Goal: Task Accomplishment & Management: Manage account settings

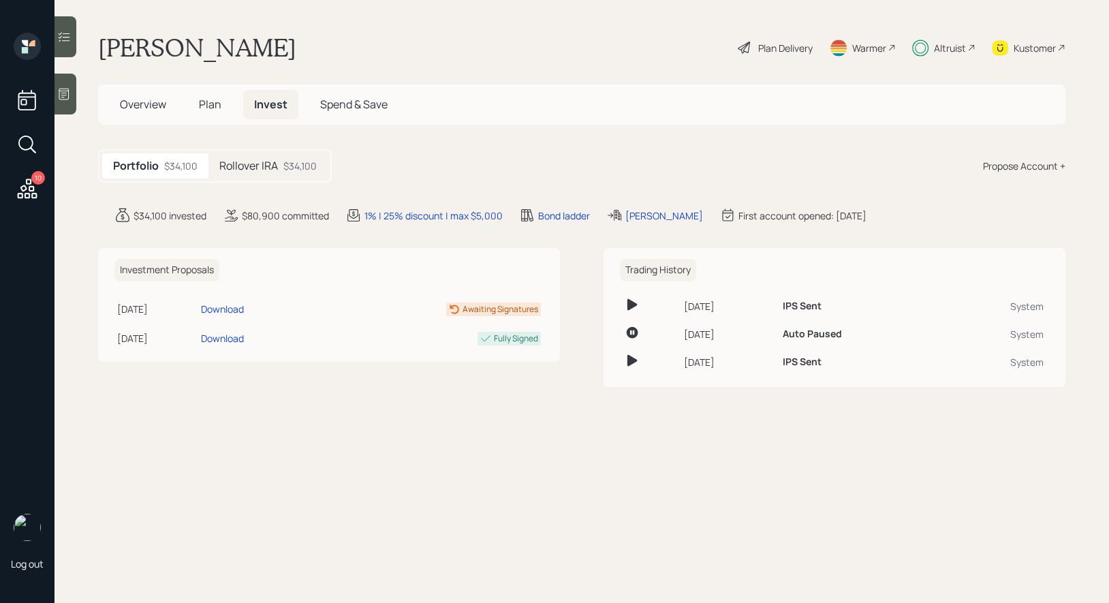
click at [262, 171] on h5 "Rollover IRA" at bounding box center [248, 165] width 59 height 13
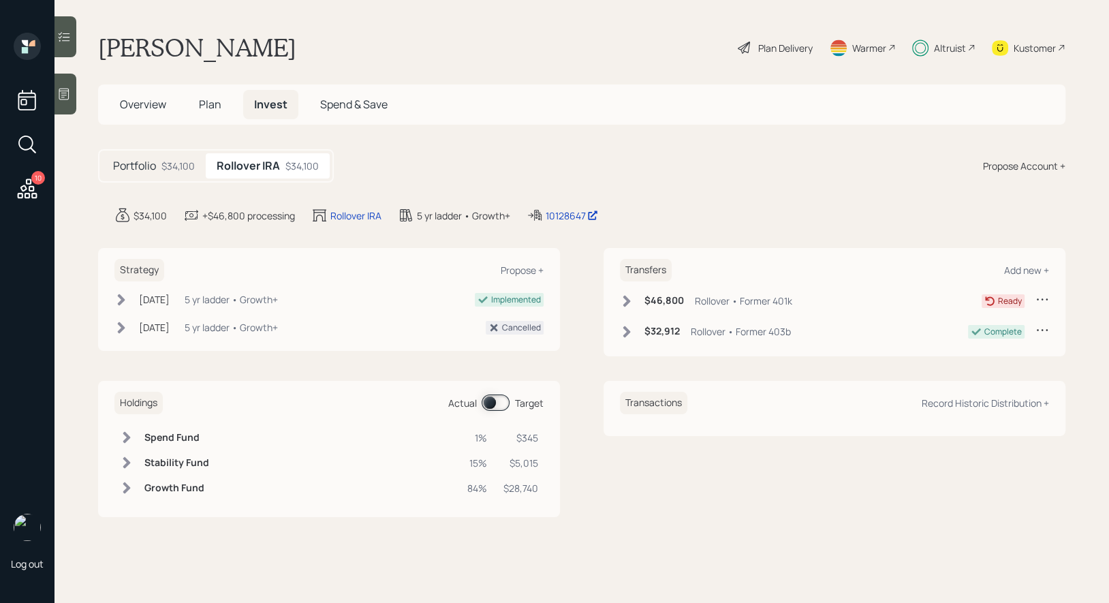
click at [205, 96] on h5 "Plan" at bounding box center [210, 104] width 44 height 29
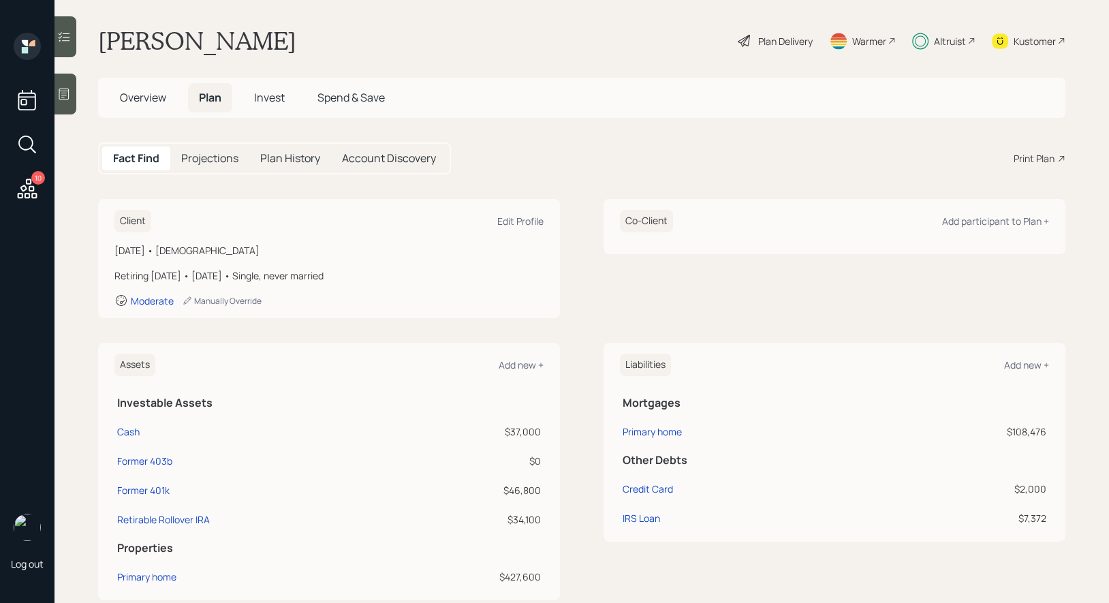
scroll to position [10, 0]
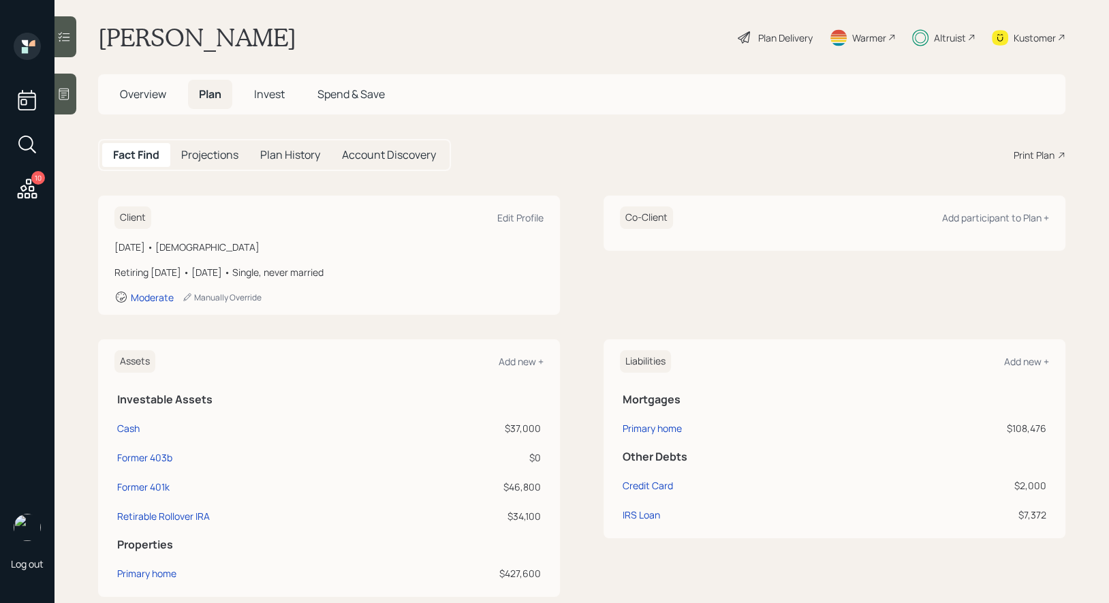
click at [1034, 34] on div "Kustomer" at bounding box center [1035, 38] width 42 height 14
click at [271, 95] on span "Invest" at bounding box center [269, 94] width 31 height 15
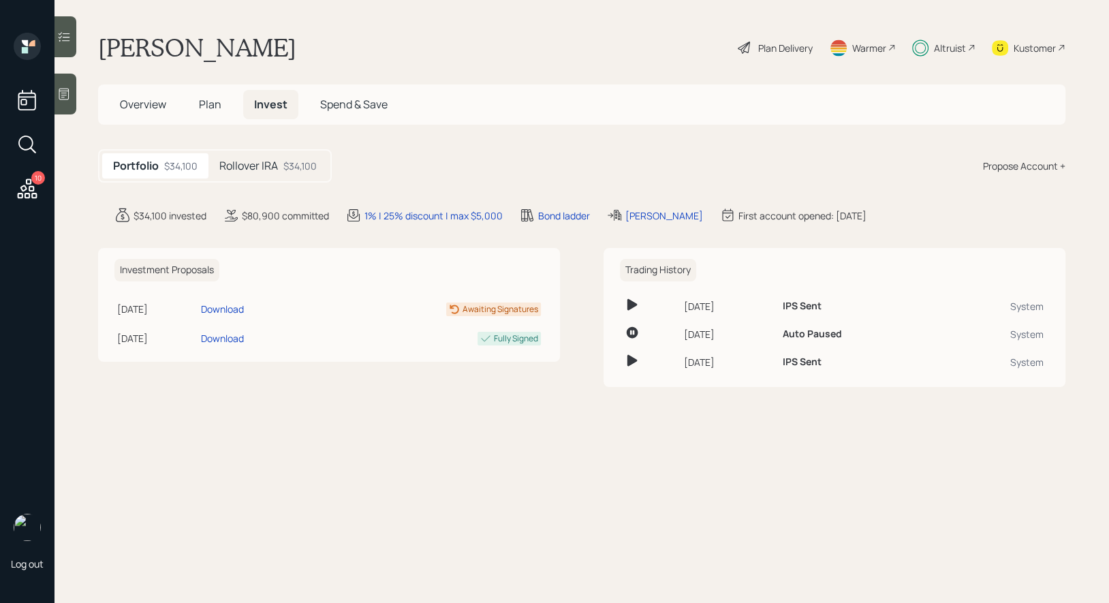
click at [270, 169] on h5 "Rollover IRA" at bounding box center [248, 165] width 59 height 13
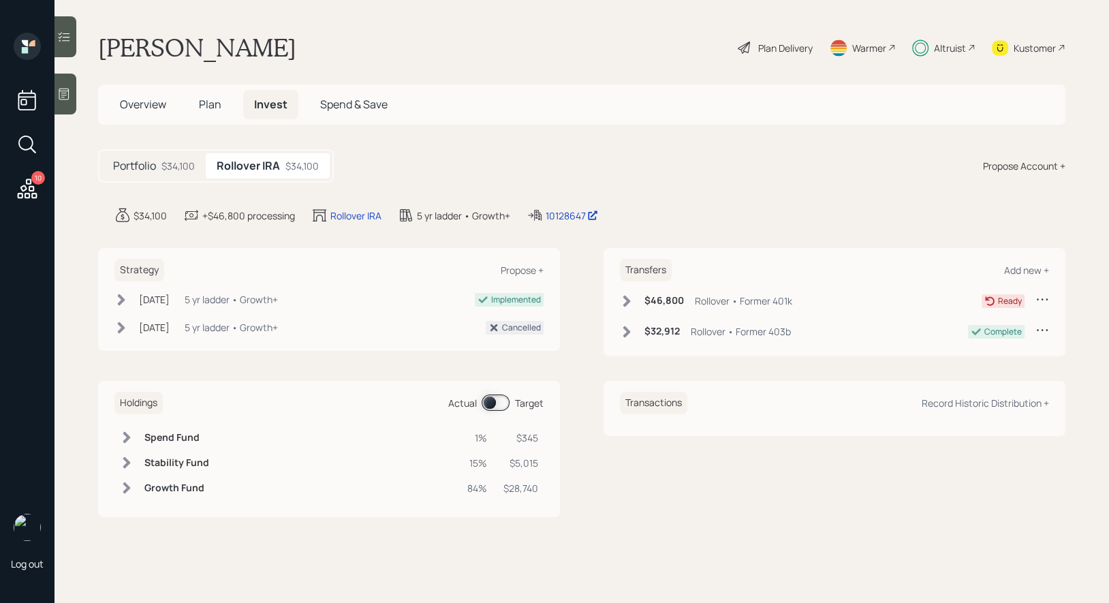
click at [627, 294] on icon at bounding box center [627, 301] width 14 height 14
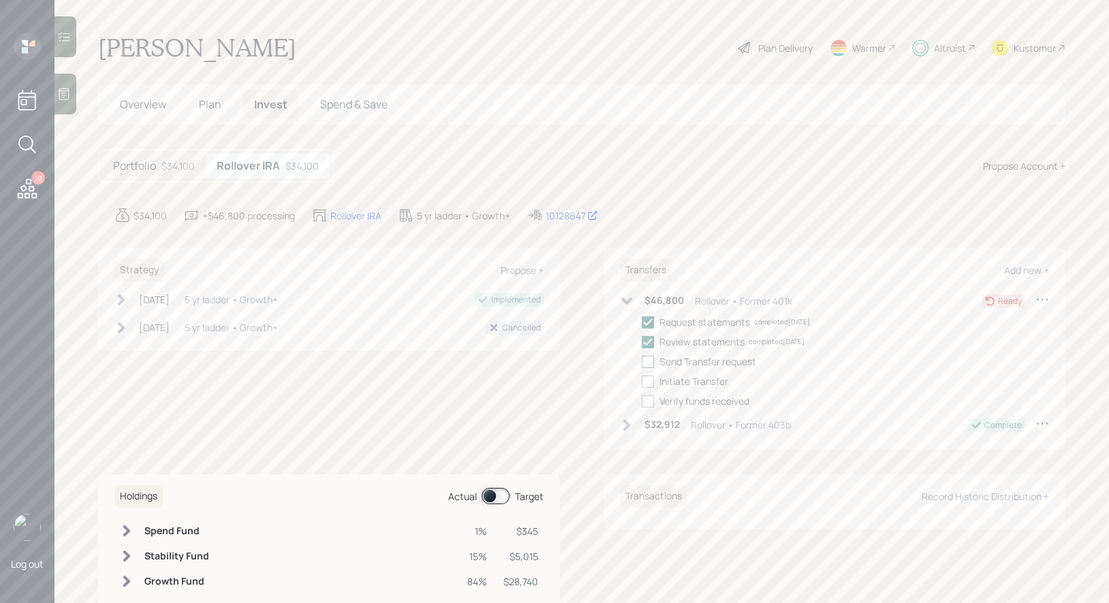
click at [647, 358] on div at bounding box center [648, 362] width 12 height 12
click at [642, 361] on input "checkbox" at bounding box center [641, 361] width 1 height 1
checkbox input "true"
click at [647, 379] on div at bounding box center [648, 381] width 12 height 12
click at [642, 381] on input "checkbox" at bounding box center [641, 381] width 1 height 1
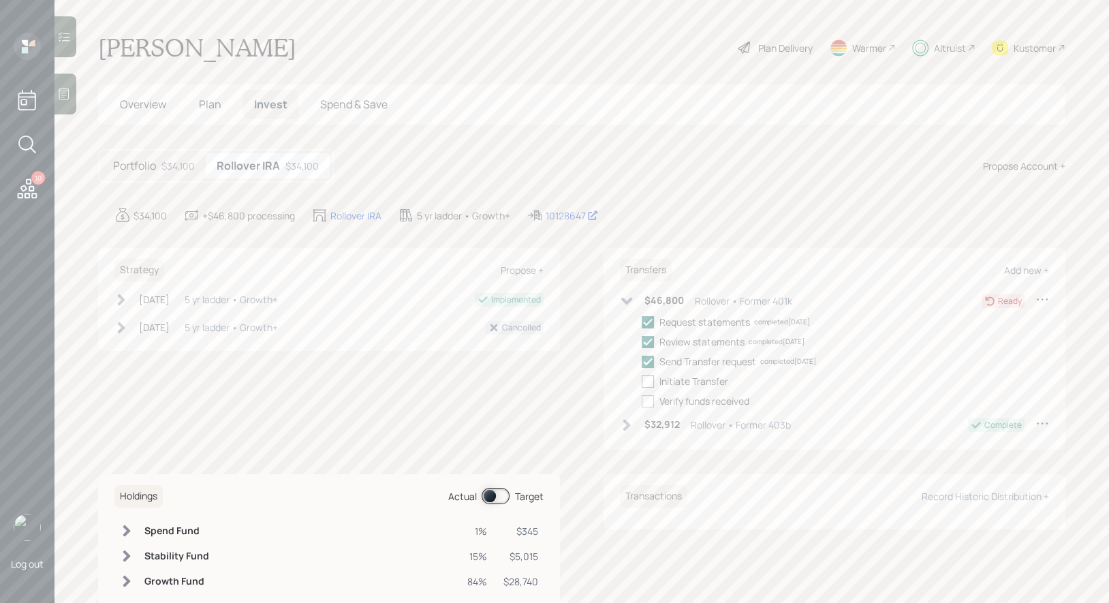
checkbox input "true"
click at [625, 295] on icon at bounding box center [627, 301] width 14 height 14
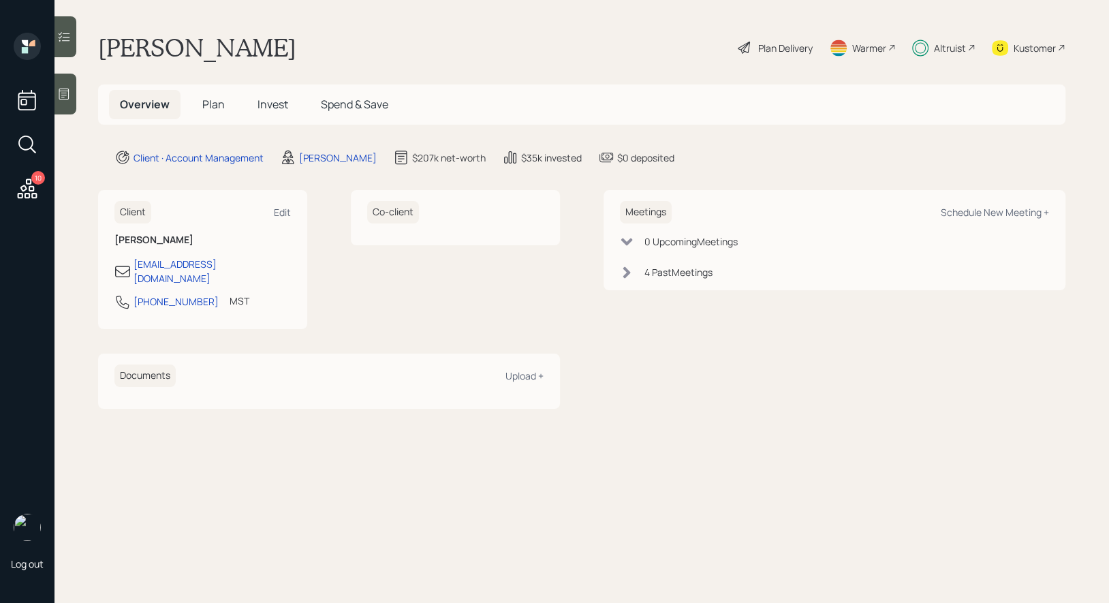
click at [1041, 52] on div "Kustomer" at bounding box center [1035, 48] width 42 height 14
